Goal: Information Seeking & Learning: Learn about a topic

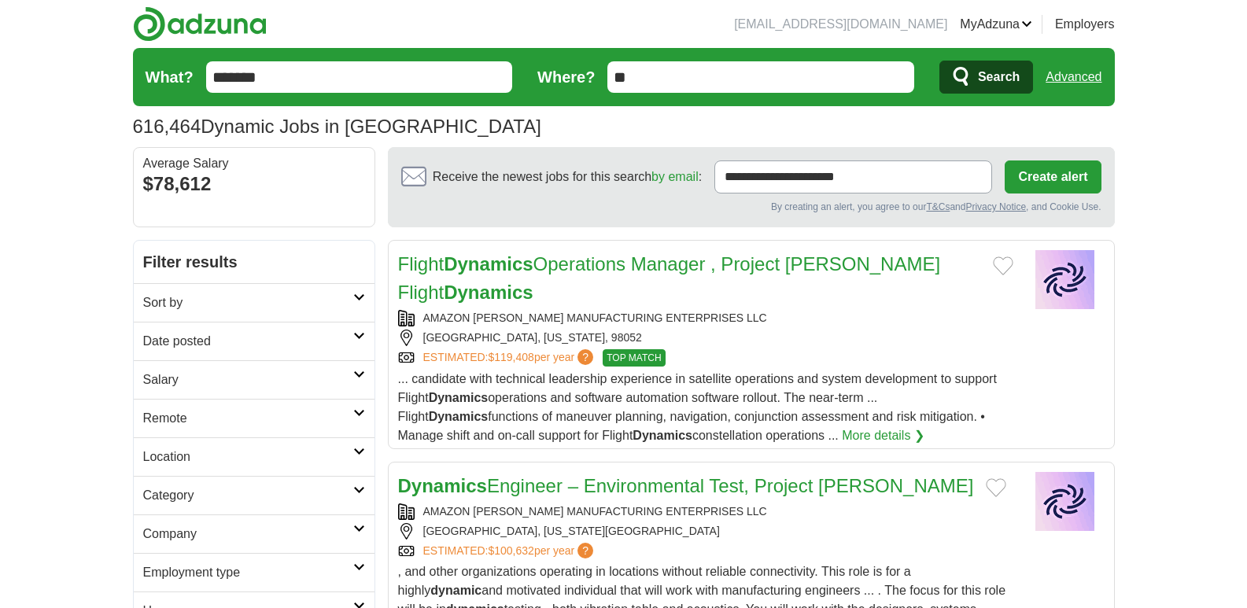
click at [736, 82] on input "**" at bounding box center [760, 76] width 307 height 31
type input "***"
click at [977, 73] on button "Search" at bounding box center [986, 77] width 94 height 33
click at [984, 83] on span "Search" at bounding box center [999, 76] width 42 height 31
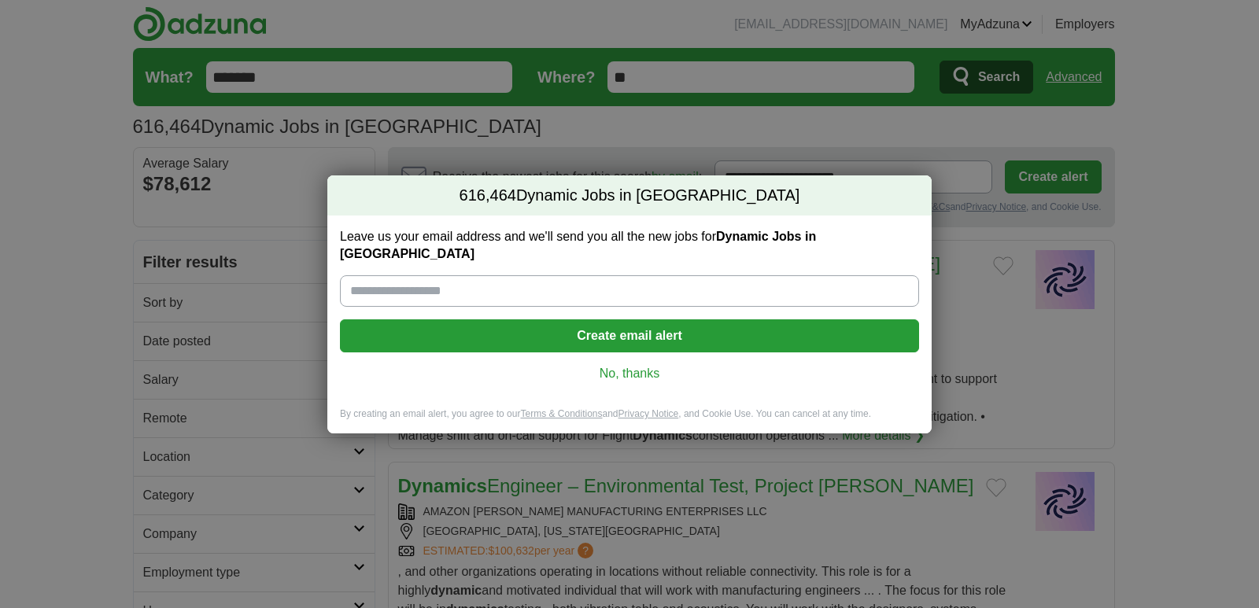
click at [563, 287] on input "Leave us your email address and we'll send you all the new jobs for Dynamic Job…" at bounding box center [629, 290] width 579 height 31
type input "**********"
click at [555, 327] on button "Create email alert" at bounding box center [629, 335] width 579 height 33
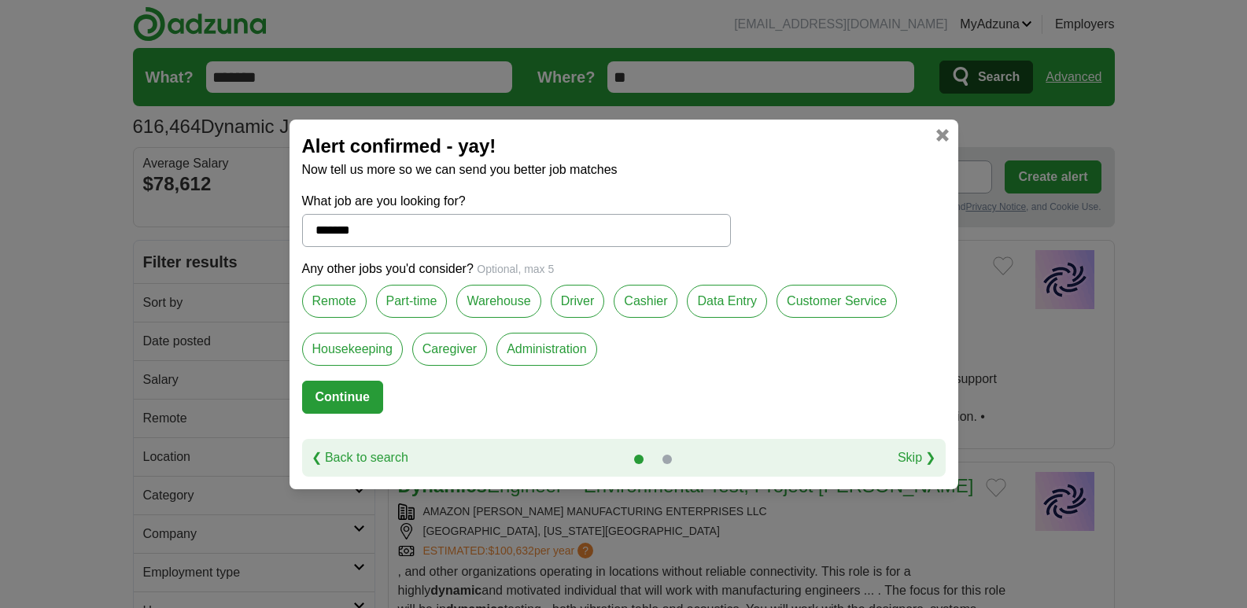
click at [336, 308] on label "Remote" at bounding box center [334, 301] width 65 height 33
click at [341, 392] on button "Continue" at bounding box center [342, 397] width 81 height 33
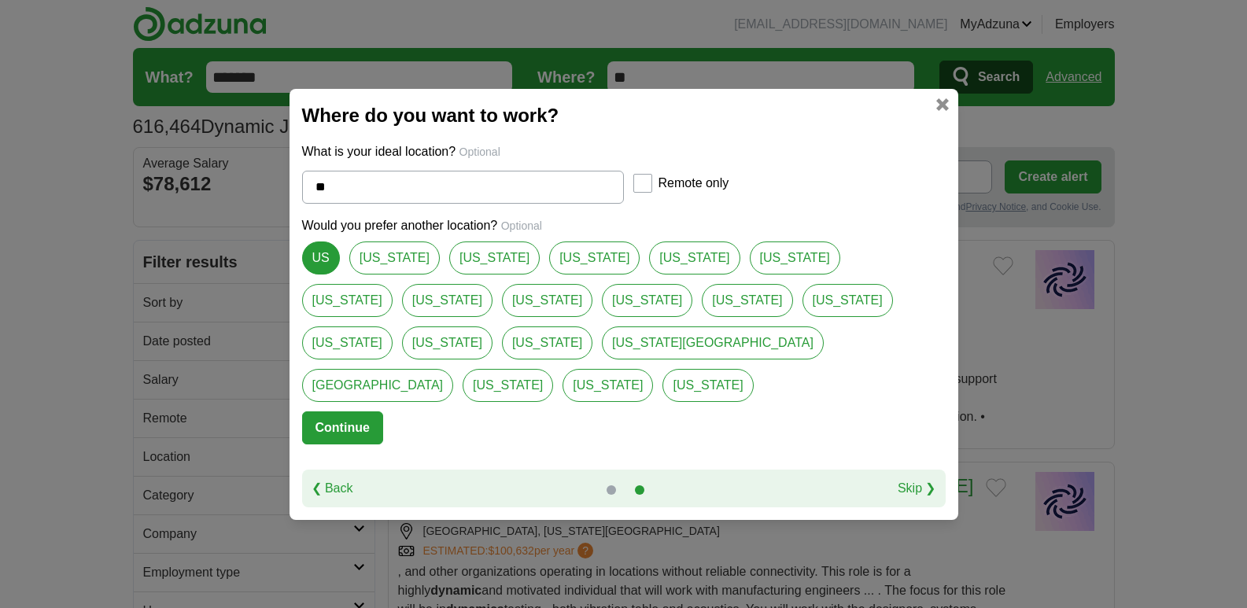
click at [353, 413] on button "Continue" at bounding box center [342, 428] width 81 height 33
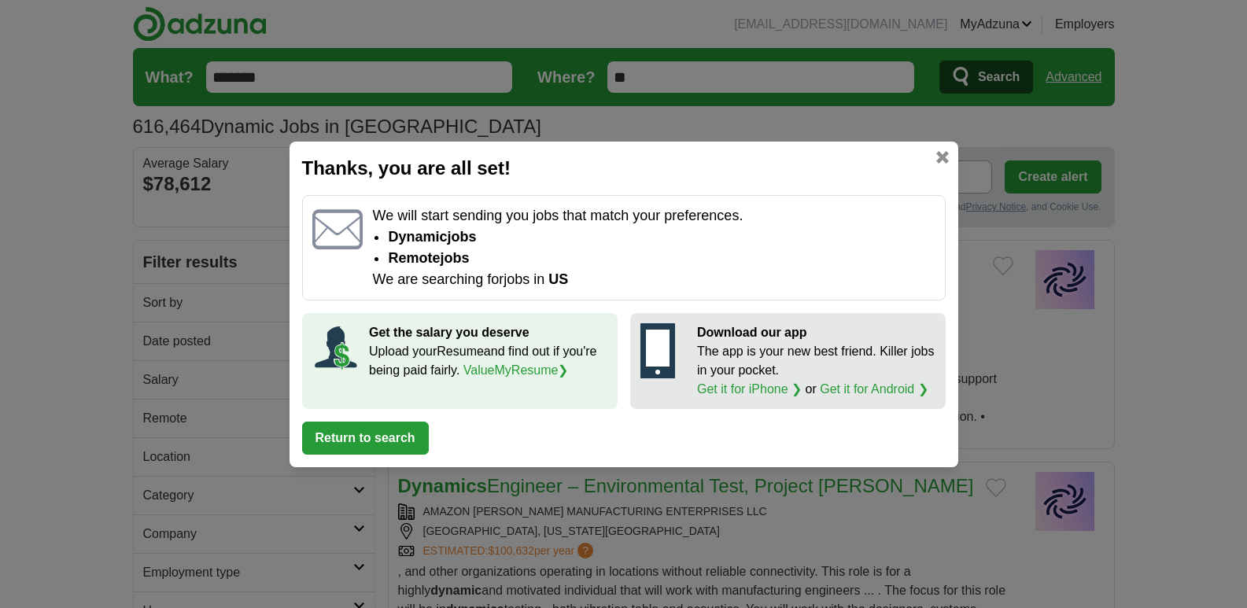
click at [378, 446] on button "Return to search" at bounding box center [365, 438] width 127 height 33
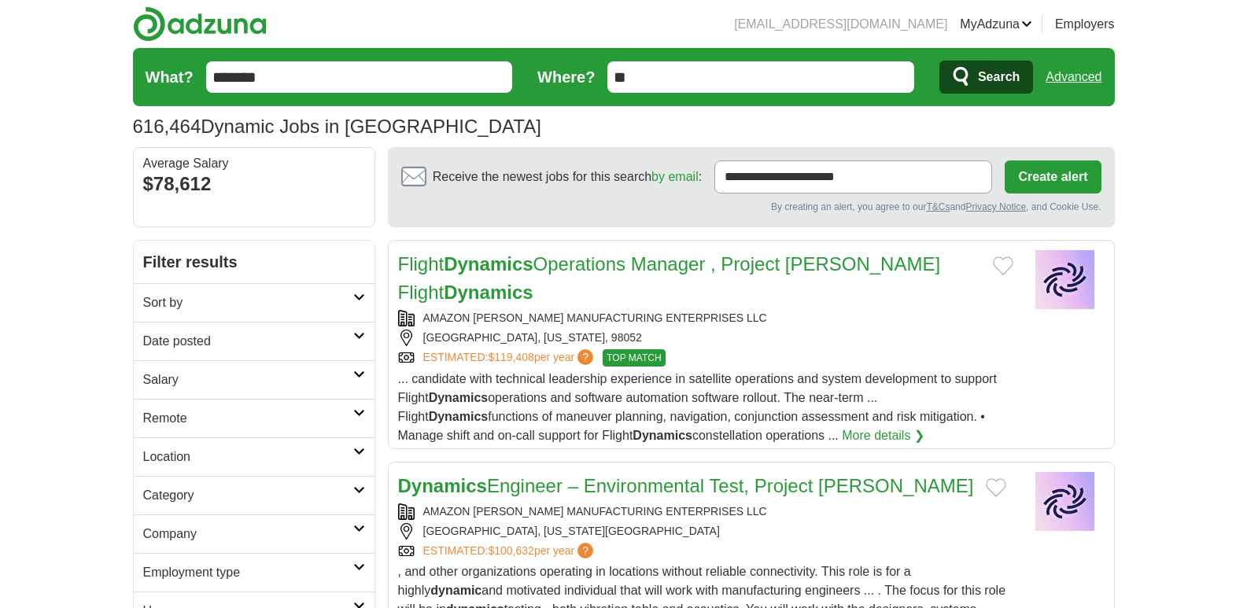
click at [729, 68] on input "**" at bounding box center [760, 76] width 307 height 31
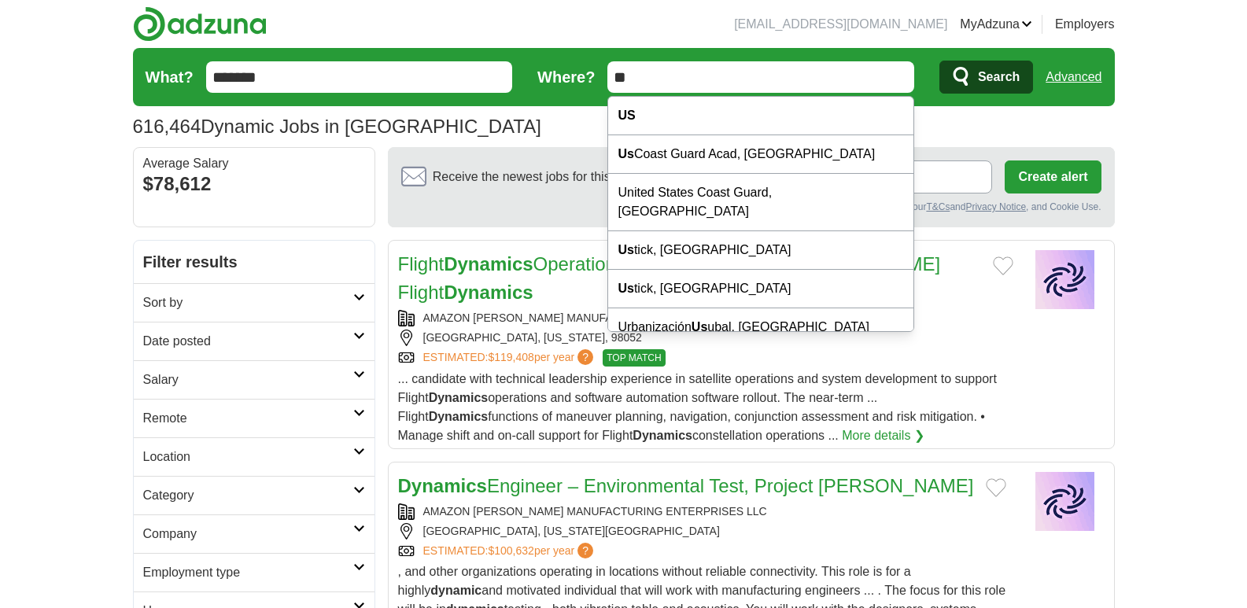
type input "*"
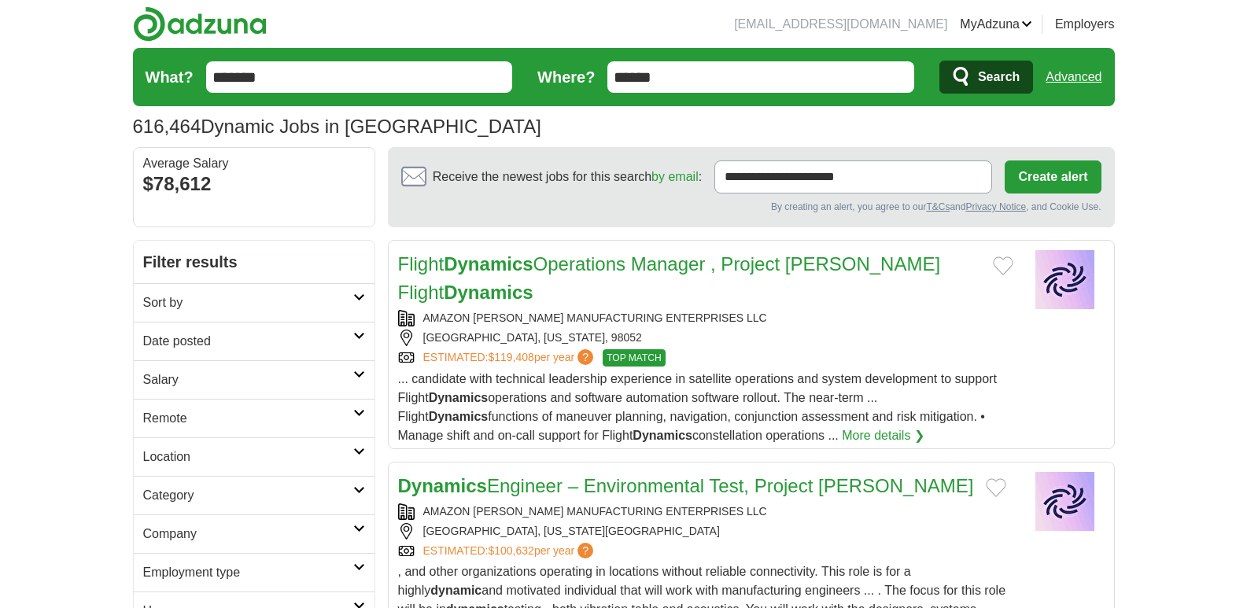
type input "******"
click at [939, 61] on button "Search" at bounding box center [986, 77] width 94 height 33
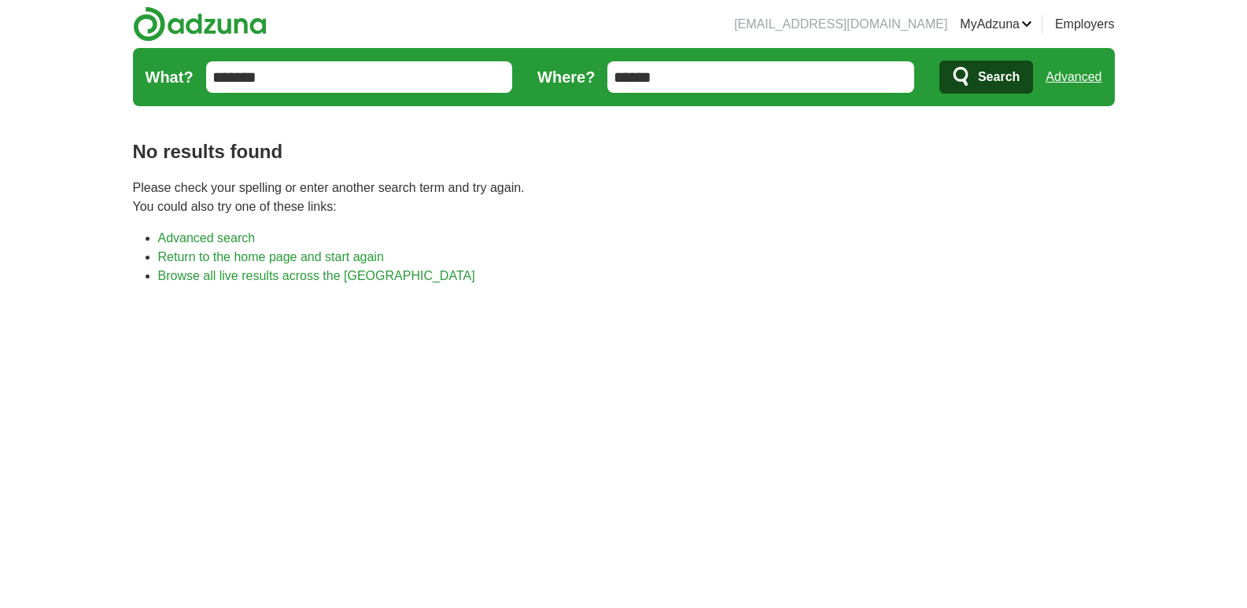
click at [723, 70] on input "******" at bounding box center [760, 76] width 307 height 31
click at [1011, 81] on span "Search" at bounding box center [999, 76] width 42 height 31
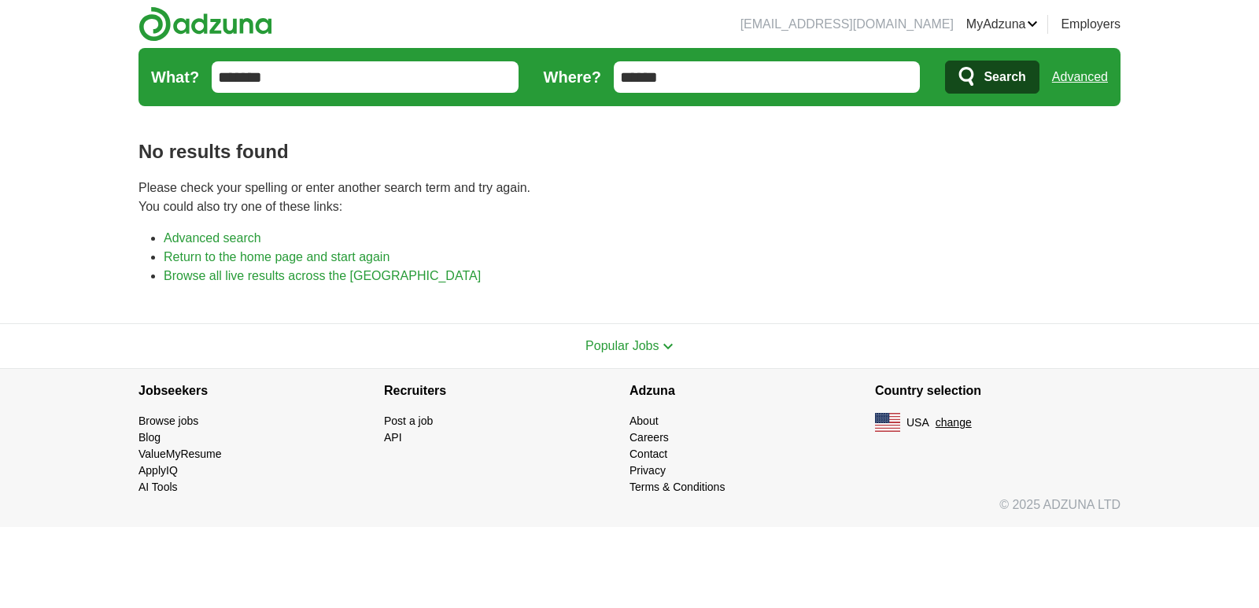
click at [801, 68] on input "******" at bounding box center [767, 76] width 307 height 31
type input "*"
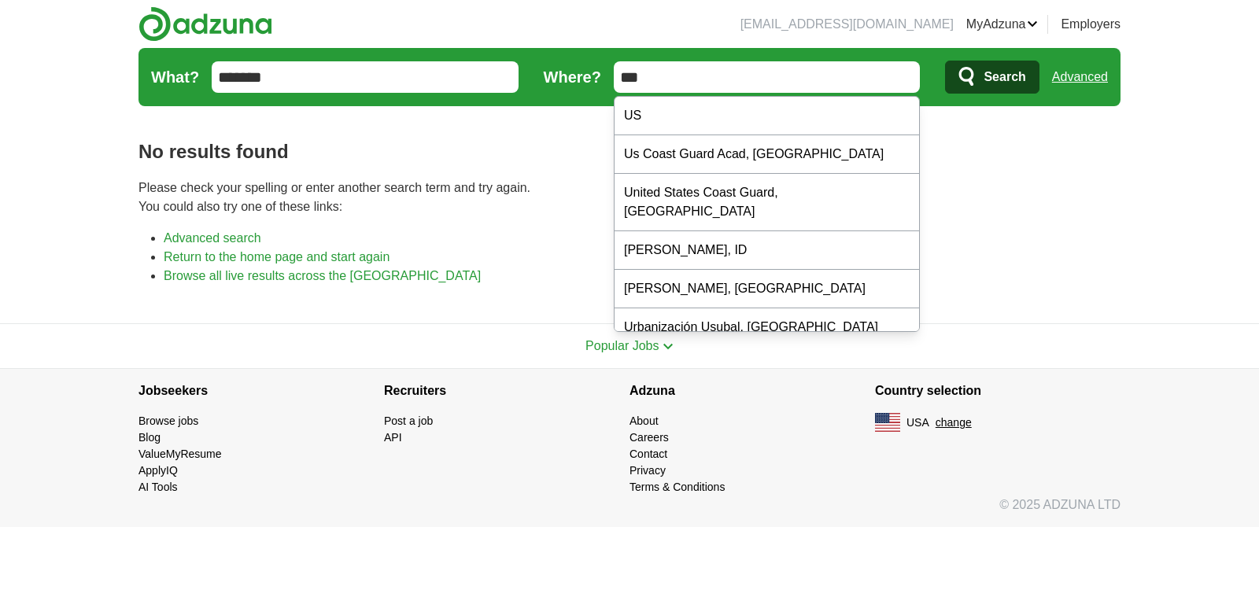
type input "***"
click at [1006, 79] on span "Search" at bounding box center [1005, 76] width 42 height 31
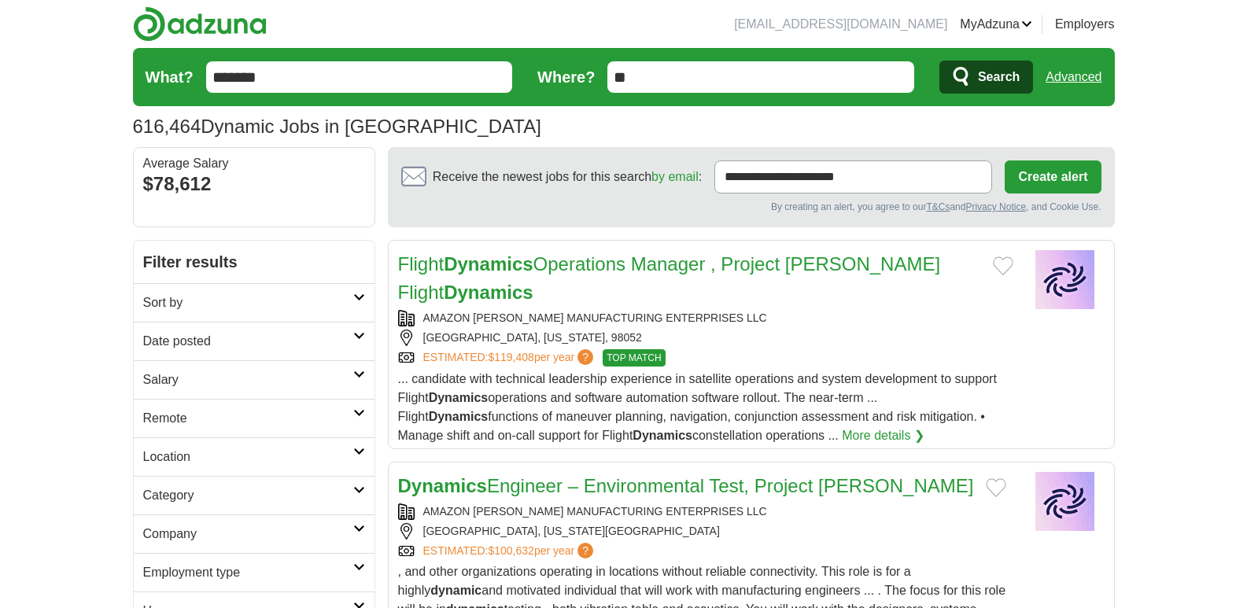
click at [252, 412] on h2 "Remote" at bounding box center [248, 418] width 210 height 19
click at [358, 456] on div "Remote jobs" at bounding box center [254, 456] width 241 height 38
click at [231, 457] on div "Remote jobs" at bounding box center [254, 456] width 241 height 38
click at [190, 456] on link "Remote jobs" at bounding box center [178, 455] width 71 height 13
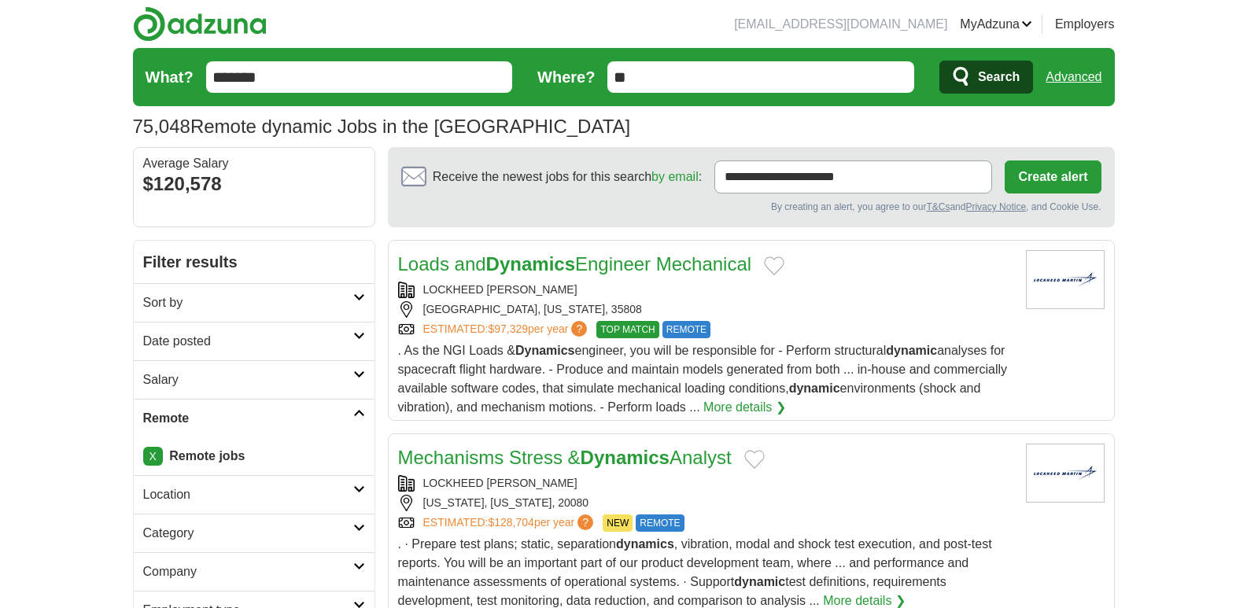
drag, startPoint x: 717, startPoint y: 251, endPoint x: 630, endPoint y: 263, distance: 87.4
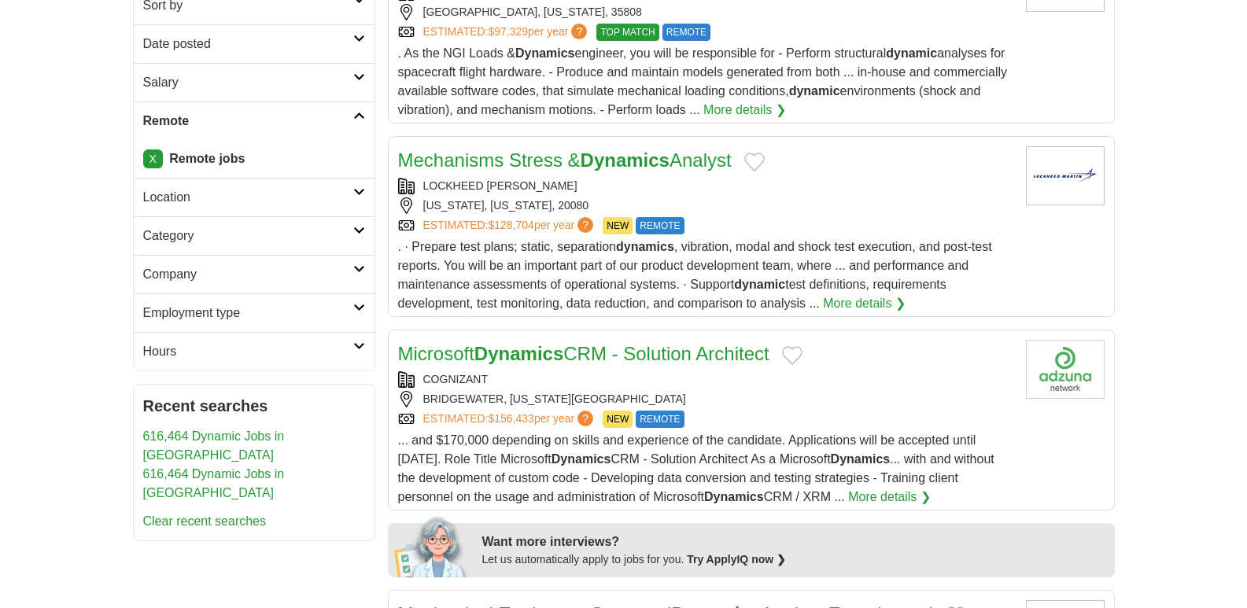
scroll to position [236, 0]
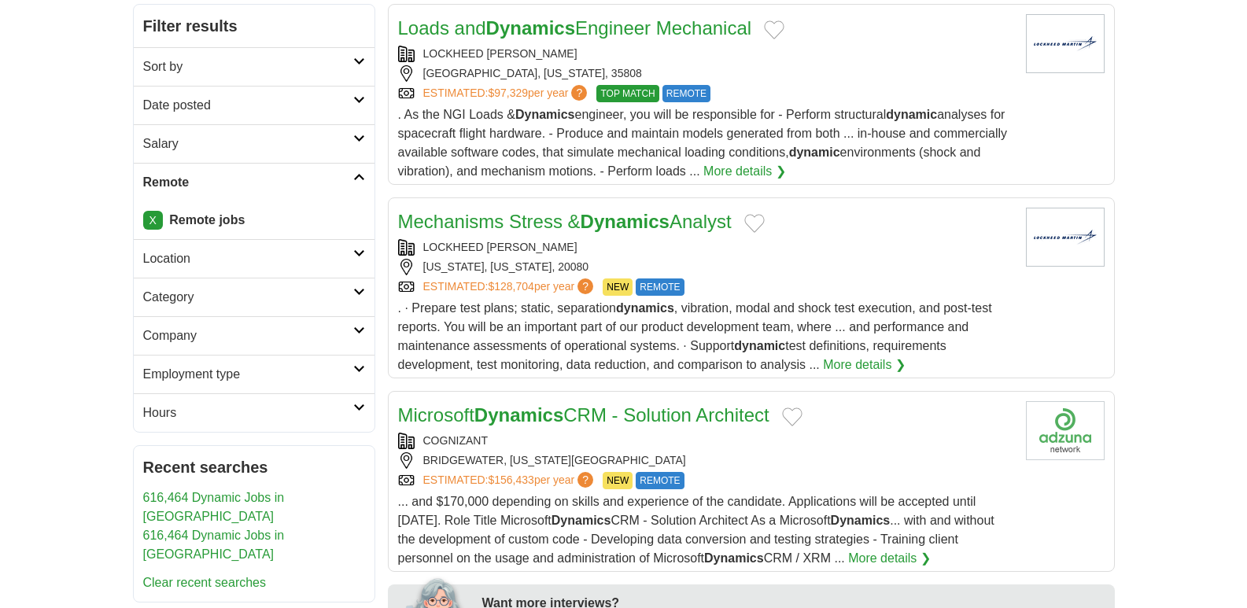
click at [296, 107] on h2 "Date posted" at bounding box center [248, 105] width 210 height 19
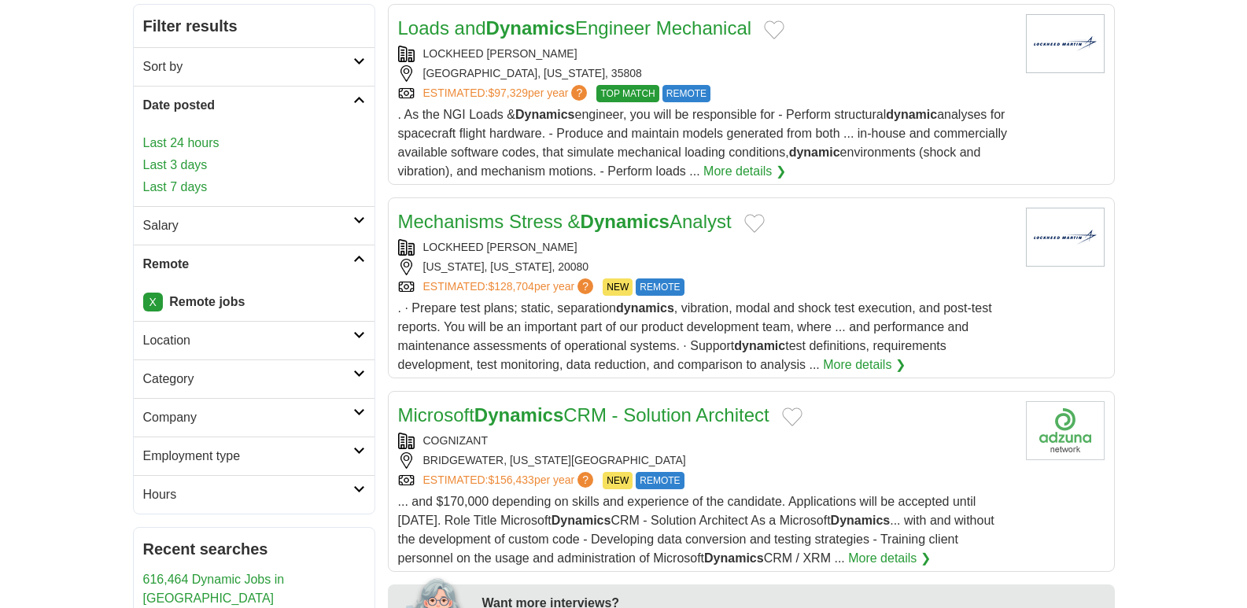
click at [273, 168] on link "Last 3 days" at bounding box center [254, 165] width 222 height 19
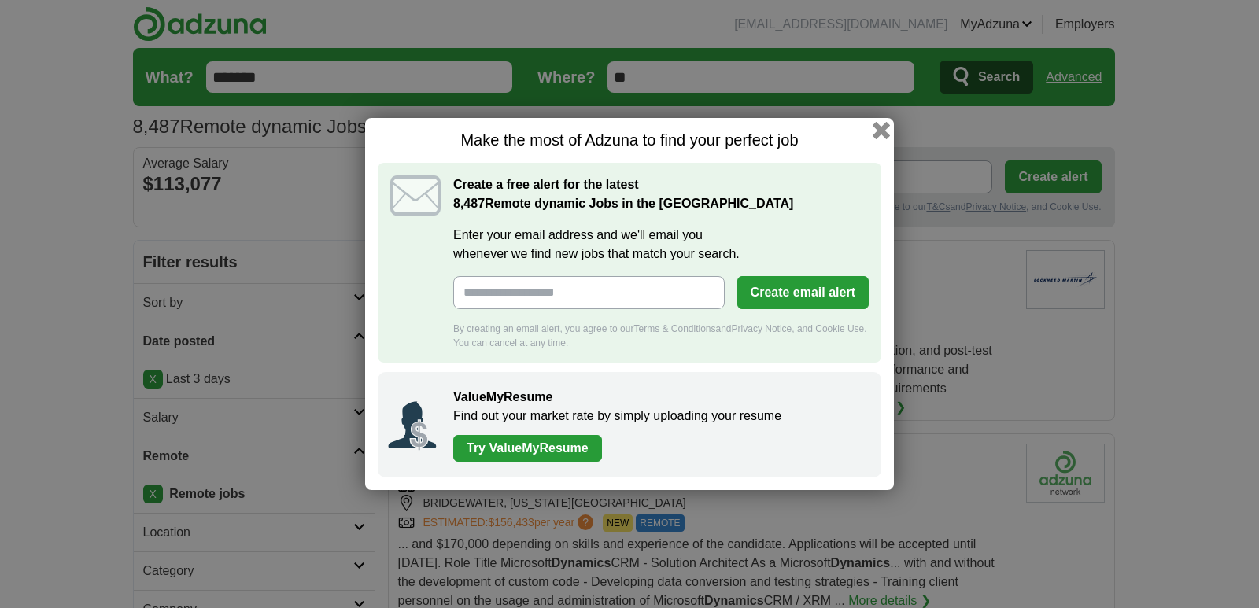
click at [876, 128] on button "button" at bounding box center [881, 130] width 17 height 17
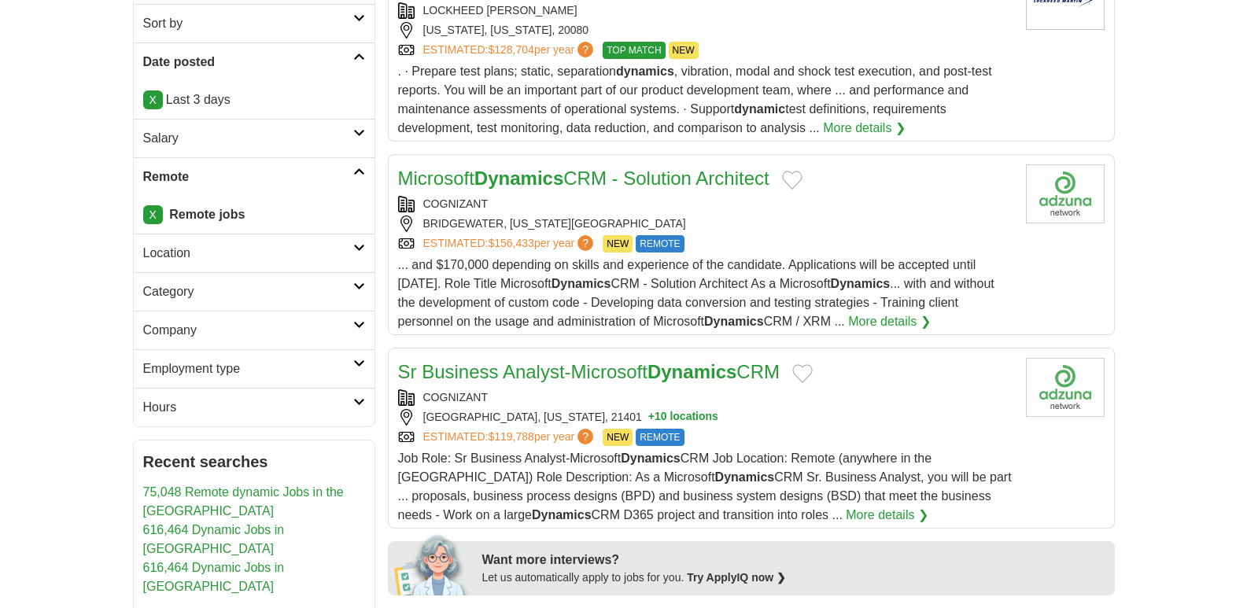
scroll to position [315, 0]
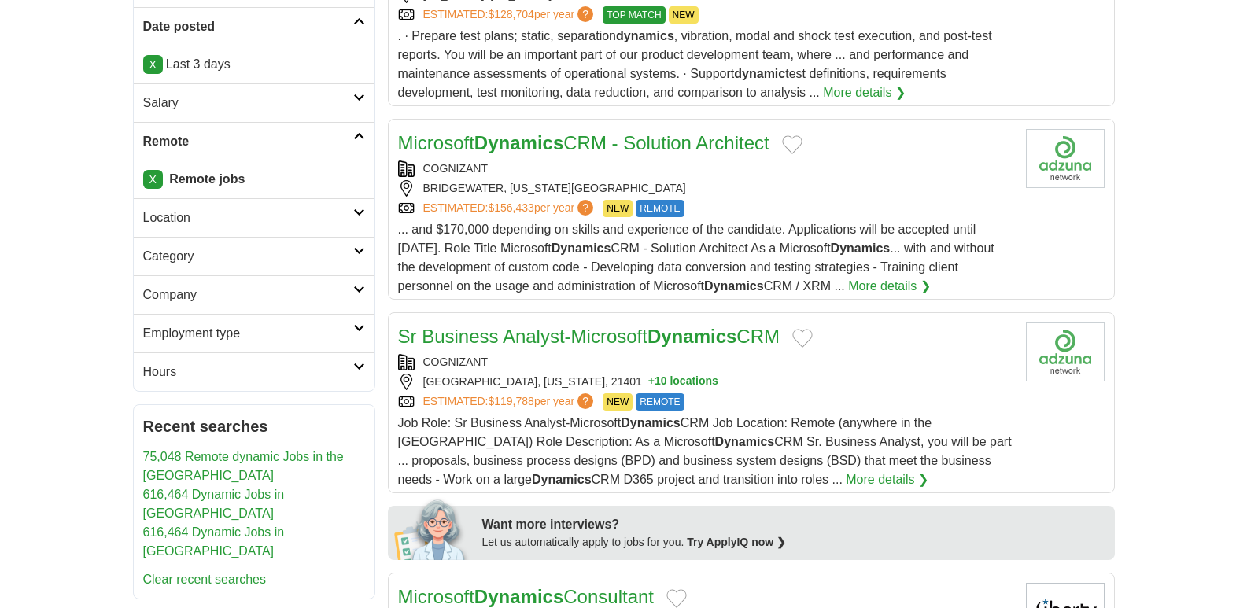
drag, startPoint x: 670, startPoint y: 329, endPoint x: 658, endPoint y: 354, distance: 27.8
drag, startPoint x: 658, startPoint y: 354, endPoint x: 535, endPoint y: 345, distance: 123.1
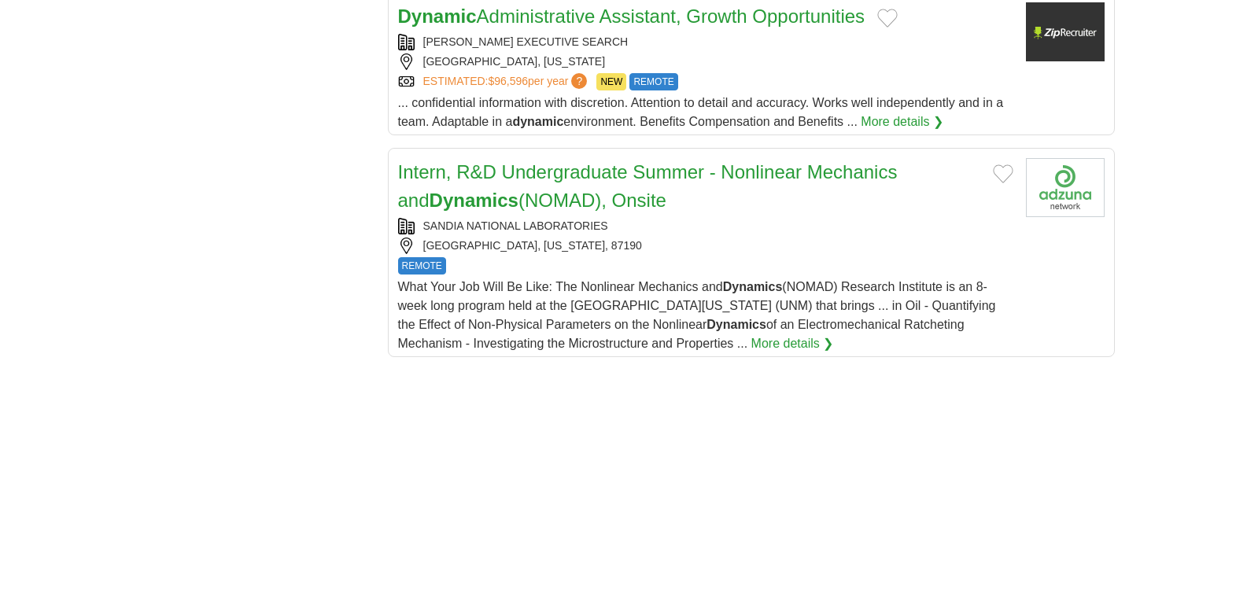
scroll to position [1967, 0]
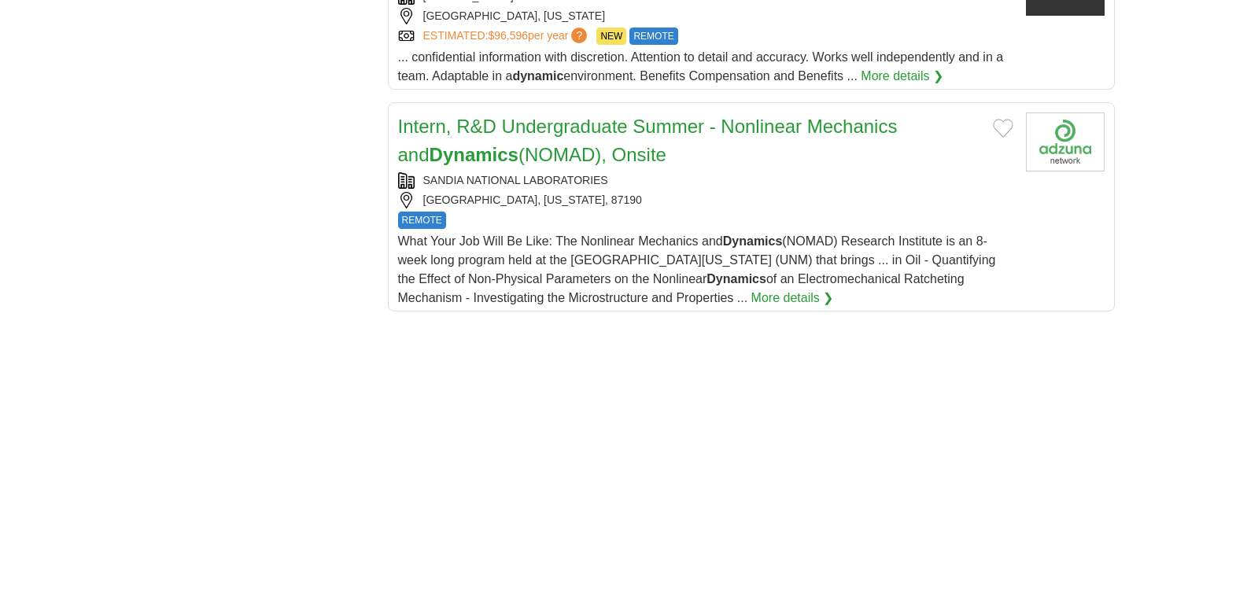
drag, startPoint x: 489, startPoint y: 312, endPoint x: 344, endPoint y: 323, distance: 145.2
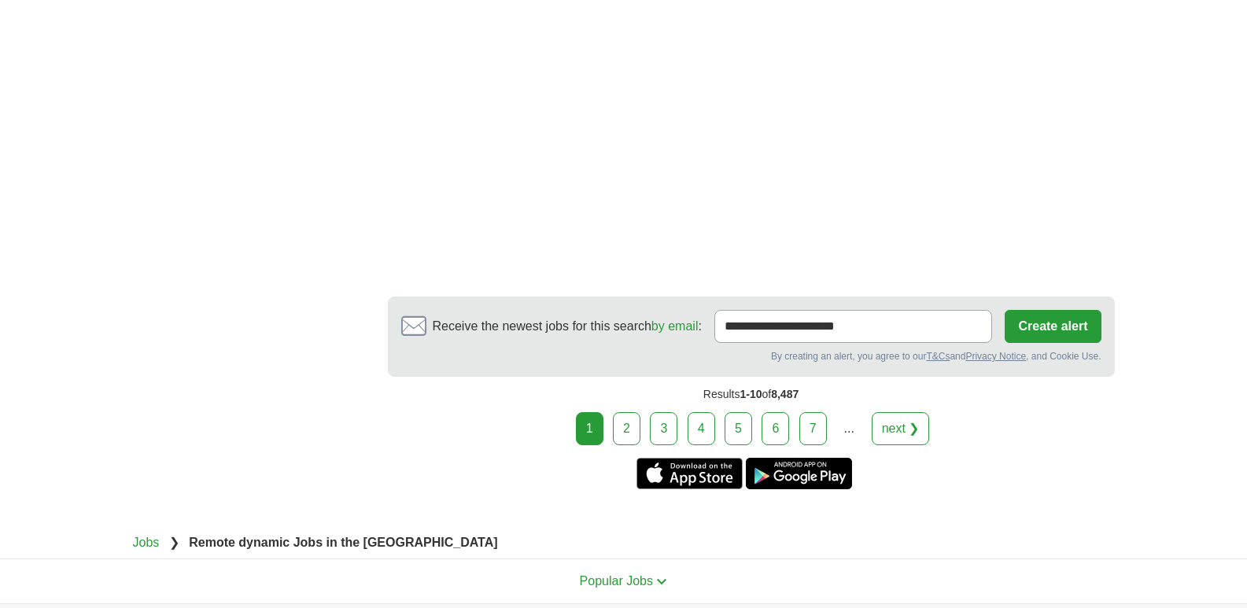
scroll to position [2834, 0]
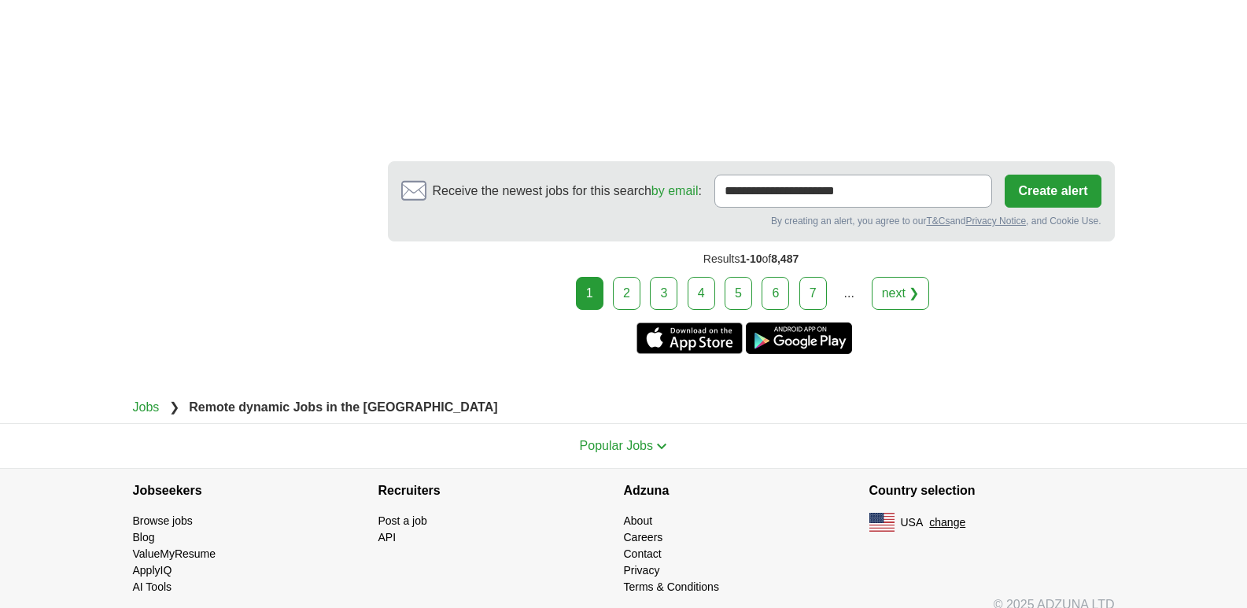
click at [620, 277] on link "2" at bounding box center [627, 293] width 28 height 33
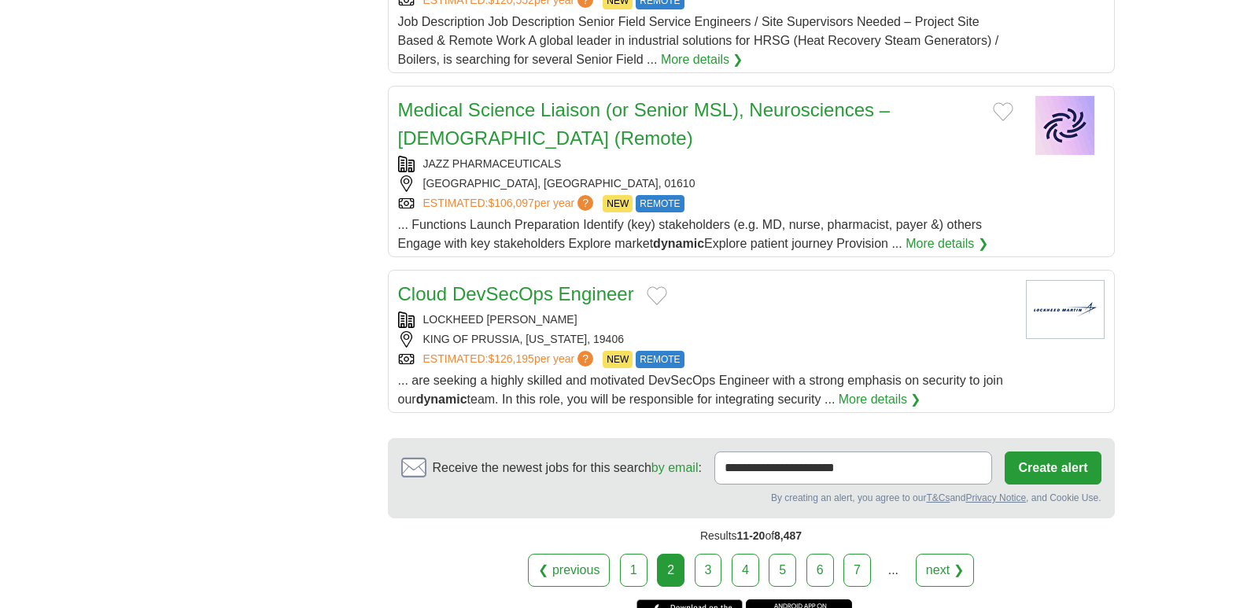
scroll to position [1810, 0]
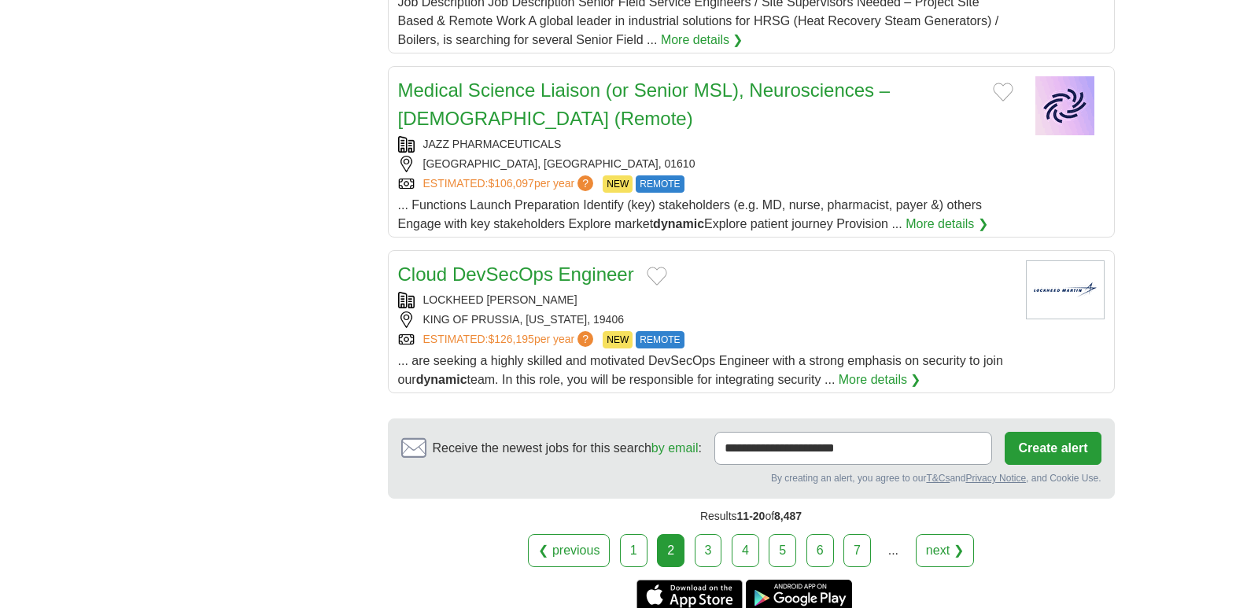
click at [703, 542] on link "3" at bounding box center [709, 550] width 28 height 33
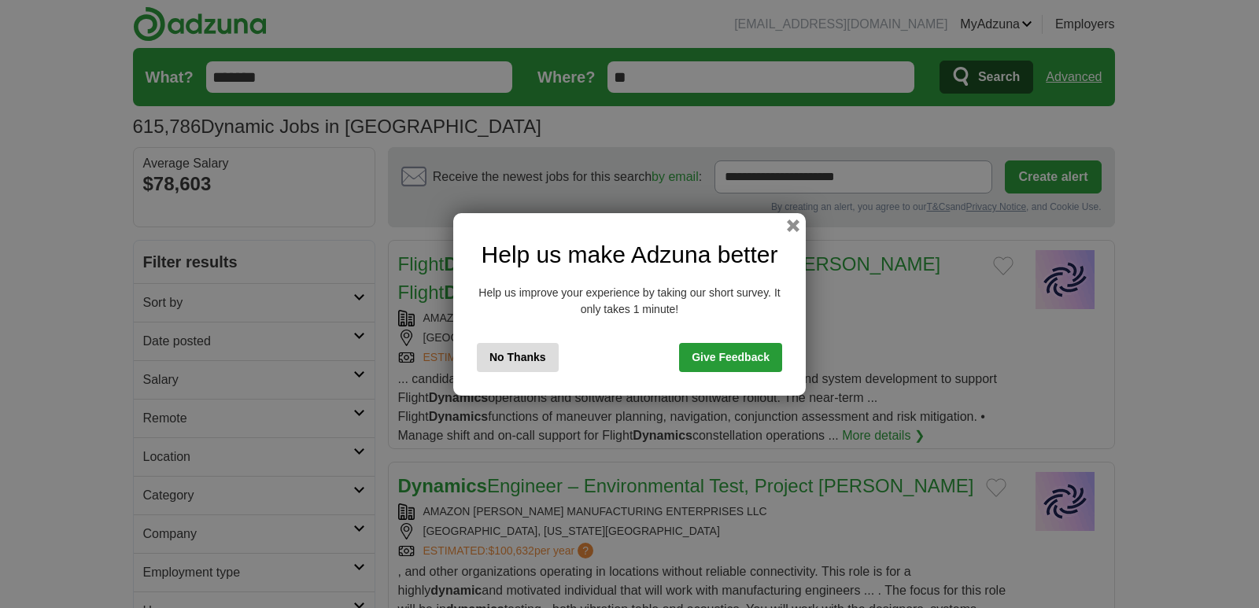
drag, startPoint x: 0, startPoint y: 0, endPoint x: 427, endPoint y: 423, distance: 601.4
click at [427, 423] on div "Help us make Adzuna better Help us improve your experience by taking our short …" at bounding box center [629, 304] width 1259 height 608
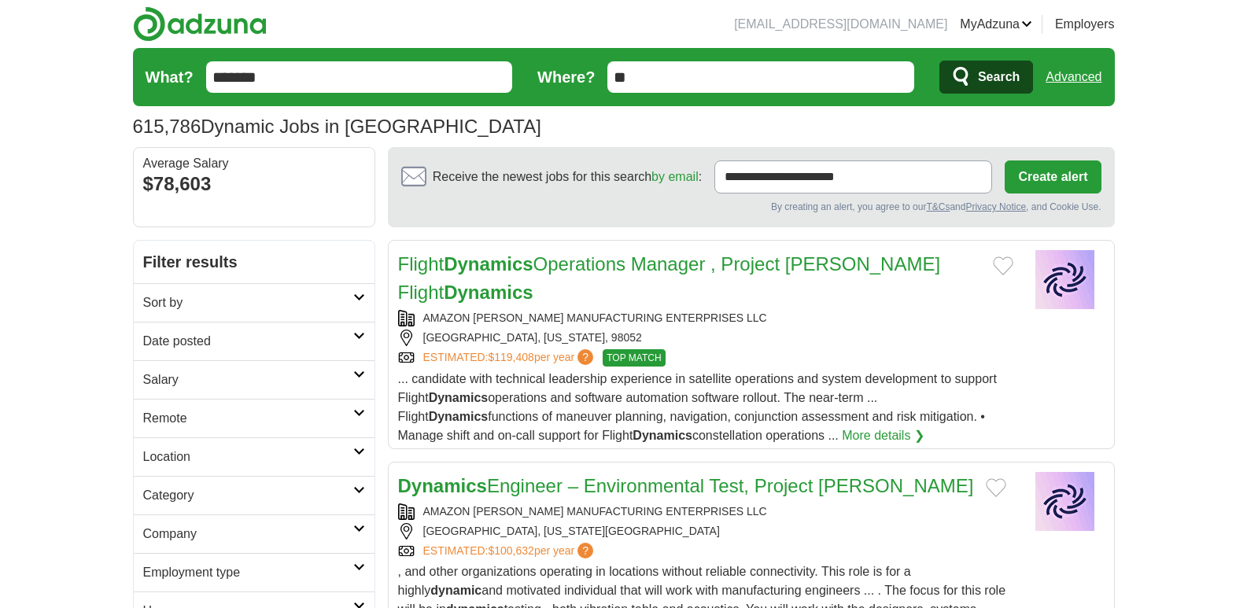
click at [284, 339] on h2 "Date posted" at bounding box center [248, 341] width 210 height 19
click at [206, 396] on link "Last 3 days" at bounding box center [254, 401] width 222 height 19
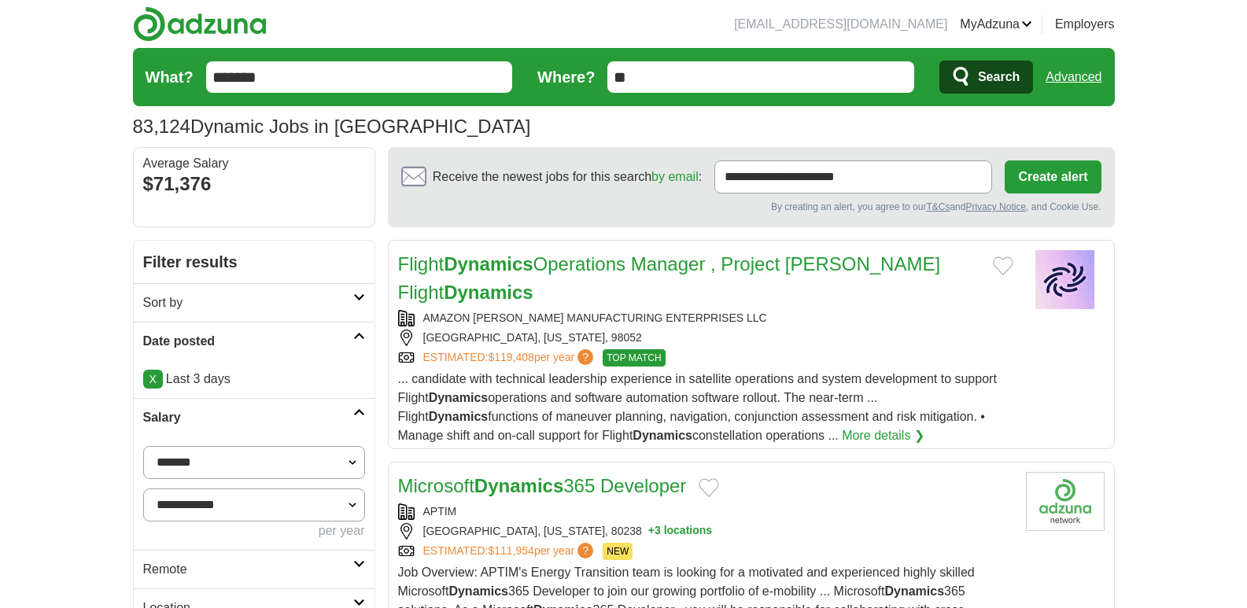
click at [352, 412] on h2 "Salary" at bounding box center [248, 417] width 210 height 19
click at [264, 457] on h2 "Remote" at bounding box center [248, 456] width 210 height 19
click at [203, 496] on link "Remote jobs" at bounding box center [178, 493] width 71 height 13
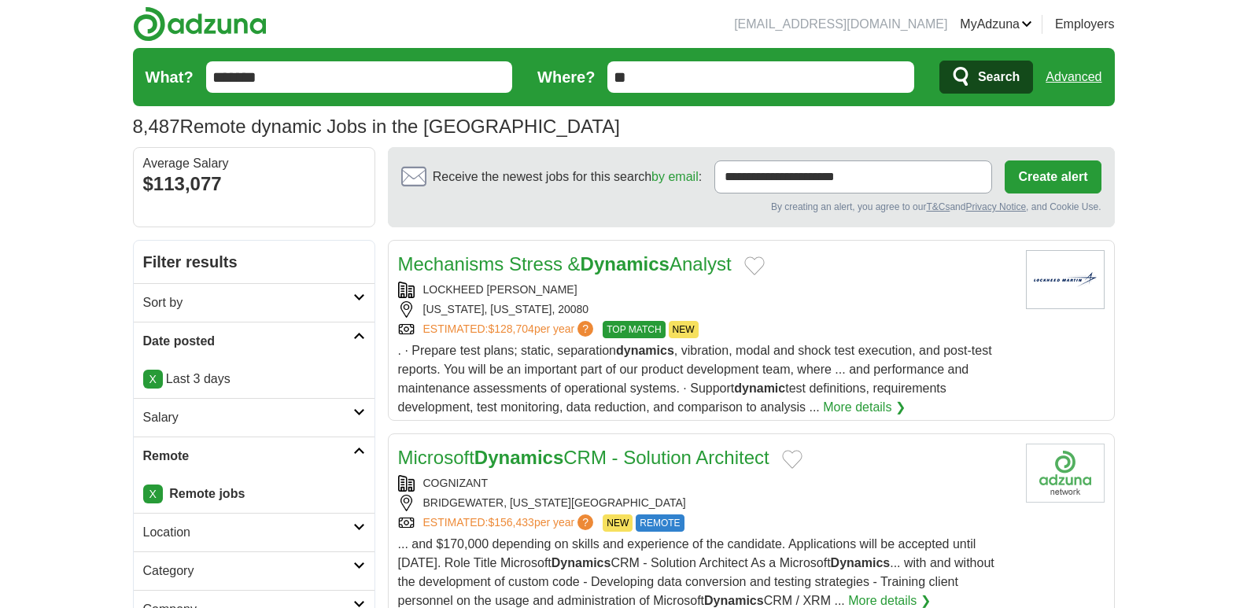
click at [778, 474] on div "Microsoft Dynamics CRM - Solution Architect COGNIZANT [GEOGRAPHIC_DATA], [US_ST…" at bounding box center [705, 527] width 615 height 167
